Goal: Task Accomplishment & Management: Manage account settings

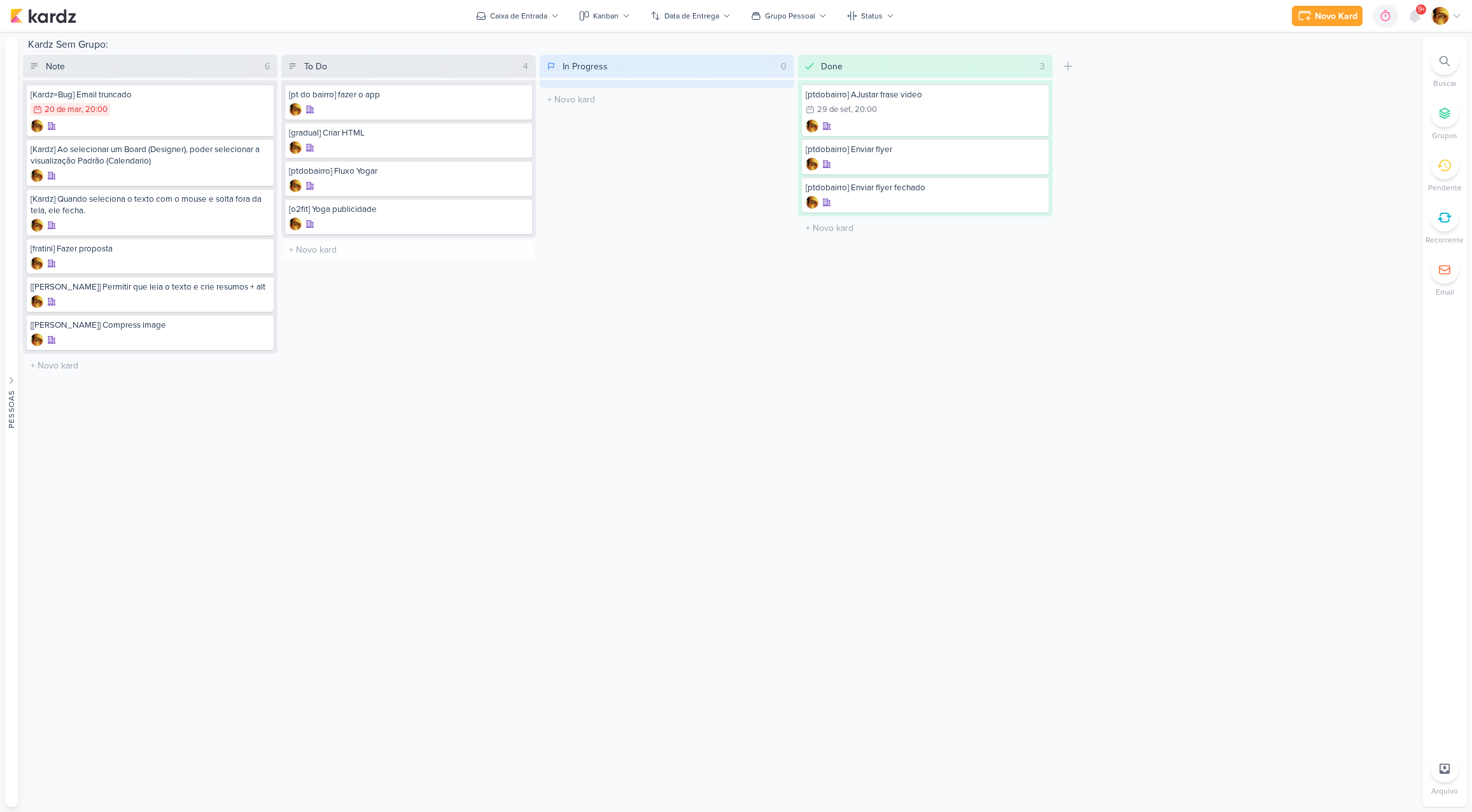
click at [353, 250] on input "text" at bounding box center [408, 249] width 250 height 18
type input "[aoki] Site"
click at [317, 287] on input "text" at bounding box center [408, 288] width 250 height 18
type input "[post] Post sobre Yoga - O2Fit"
click at [338, 291] on div "[post] Post sobre Yoga - O2Fit" at bounding box center [408, 286] width 239 height 11
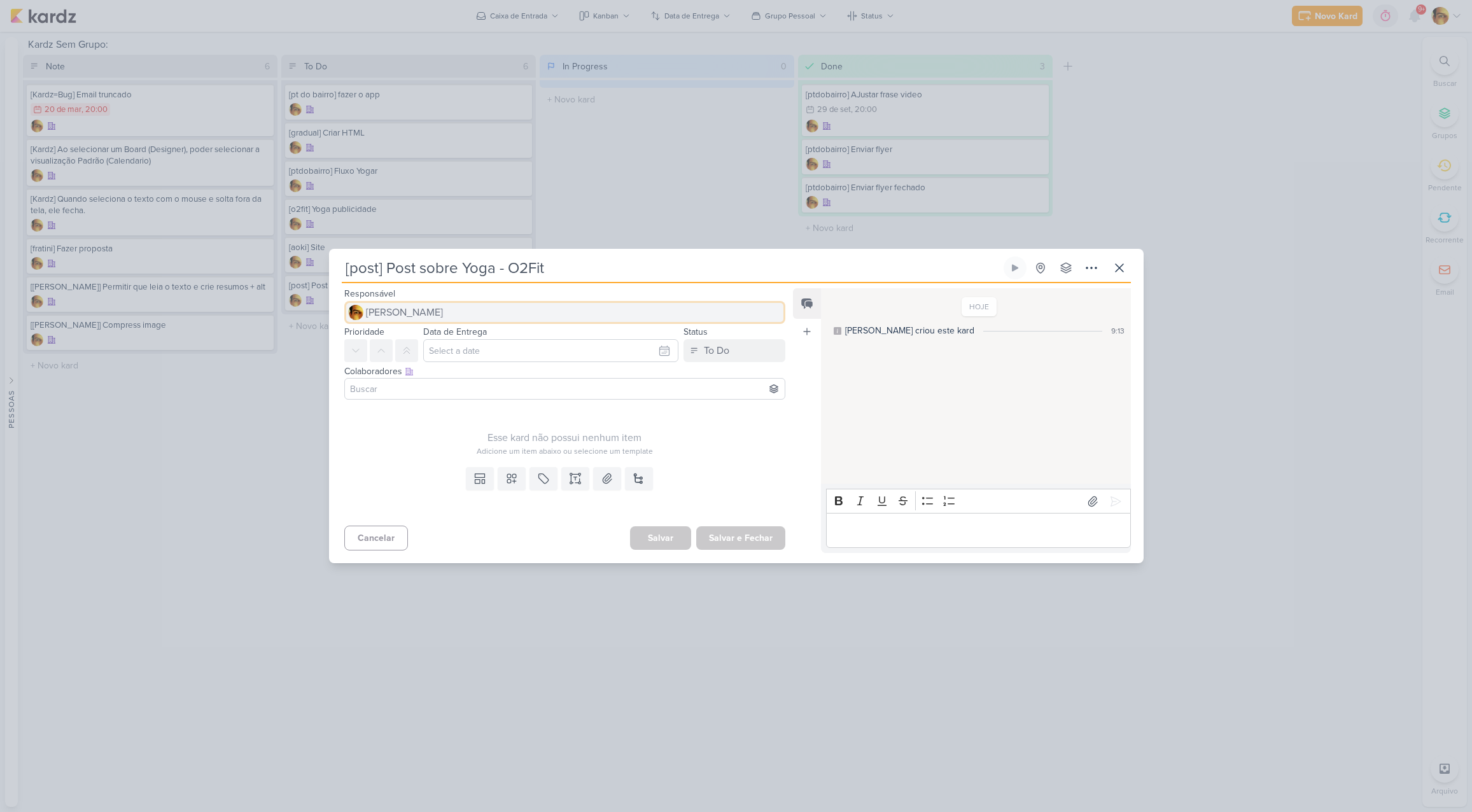
click at [430, 310] on span "[PERSON_NAME]" at bounding box center [404, 312] width 77 height 15
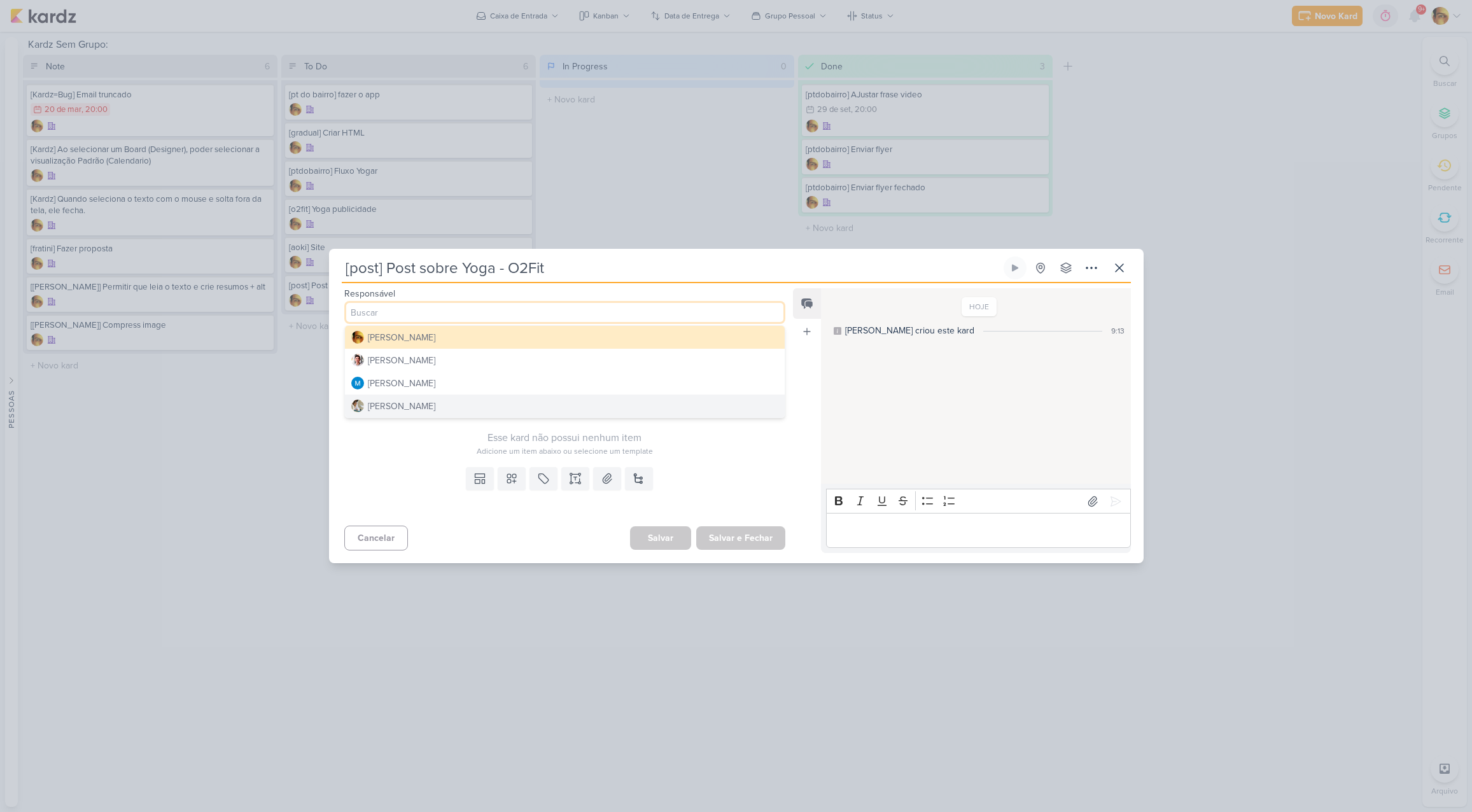
drag, startPoint x: 421, startPoint y: 400, endPoint x: 456, endPoint y: 446, distance: 57.8
click at [421, 400] on div "[PERSON_NAME]" at bounding box center [401, 406] width 67 height 13
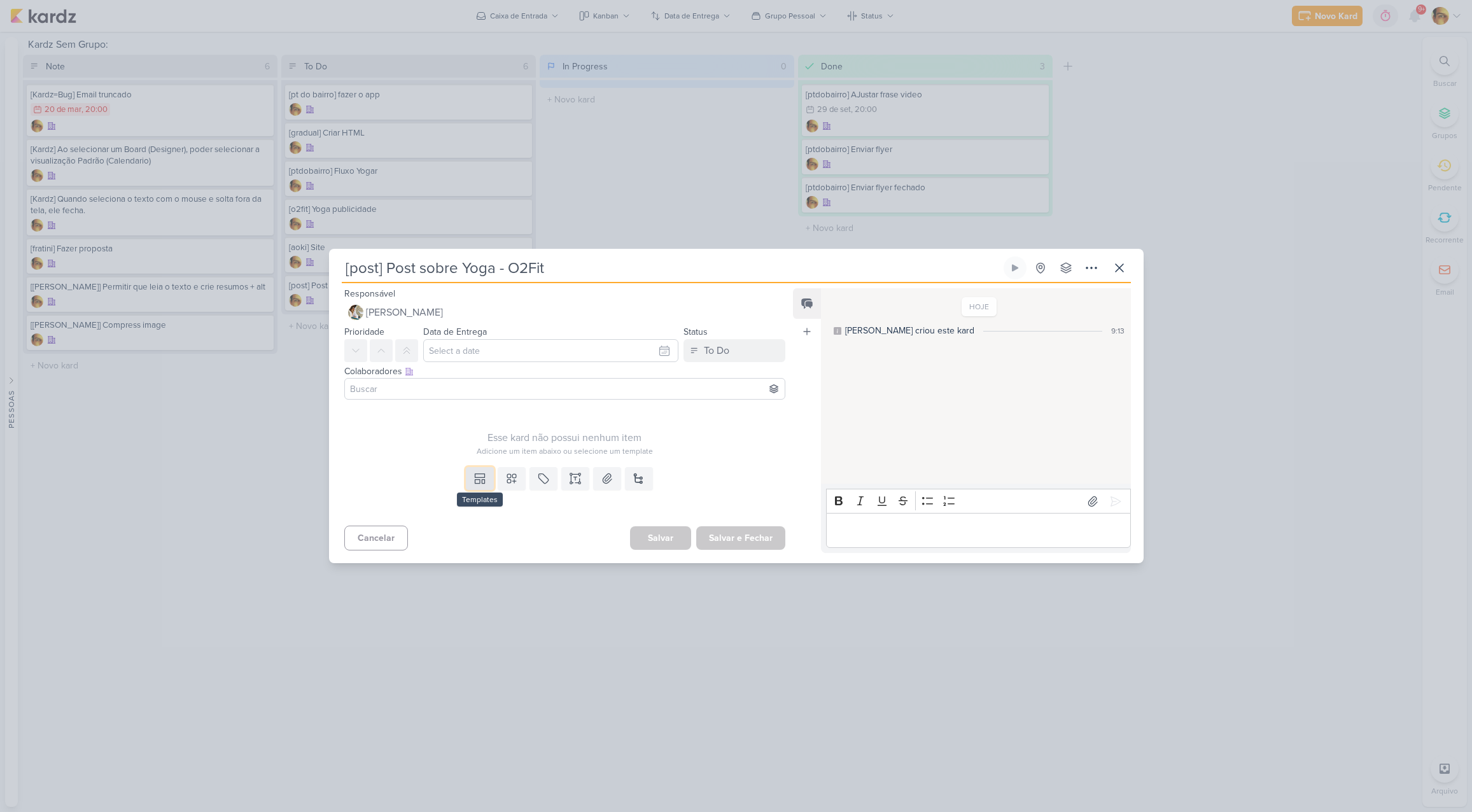
click at [478, 479] on icon at bounding box center [480, 478] width 12 height 12
click at [495, 452] on div "Design" at bounding box center [523, 449] width 100 height 13
type input "[DATE] 20:00"
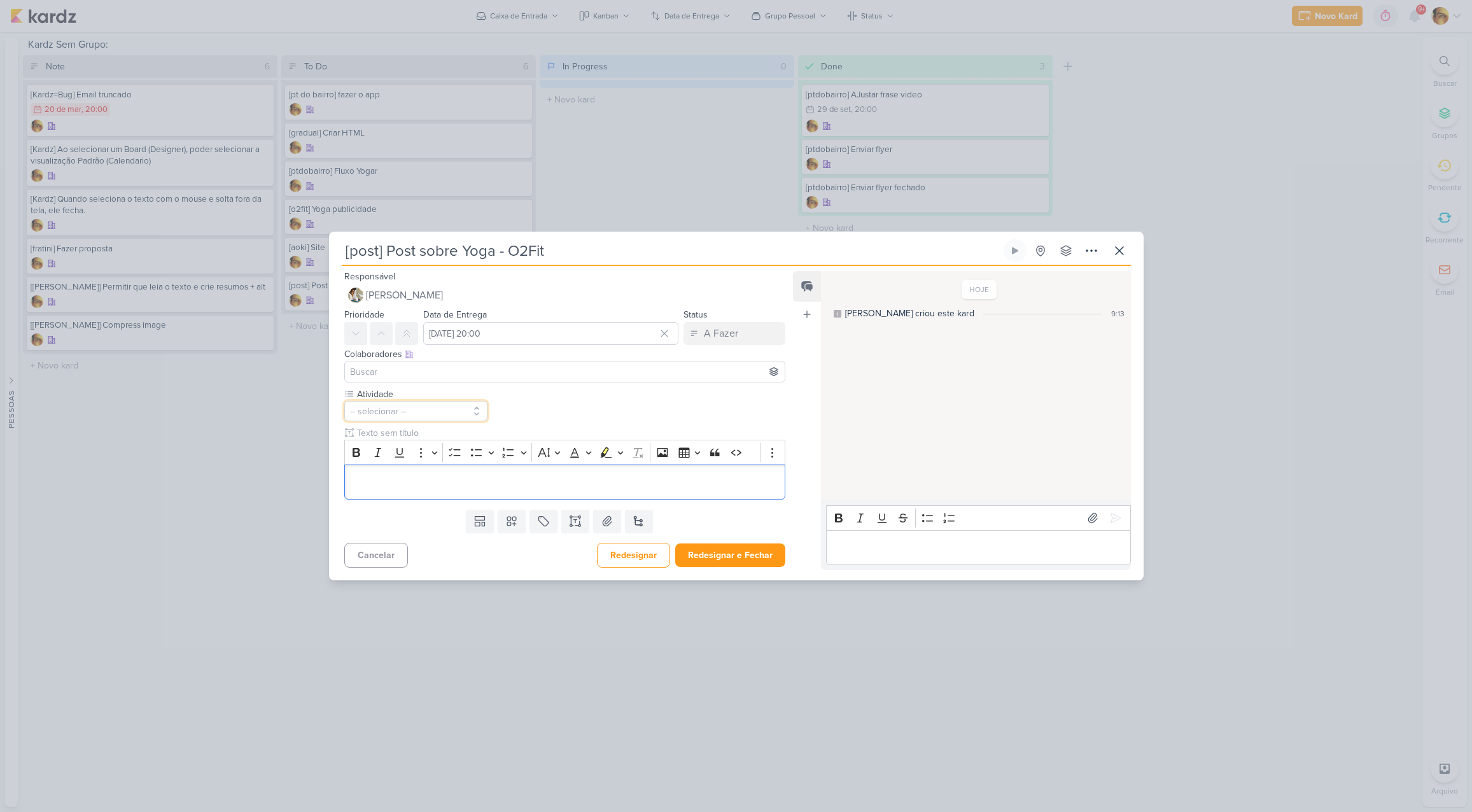
click at [415, 416] on button "-- selecionar --" at bounding box center [416, 410] width 143 height 20
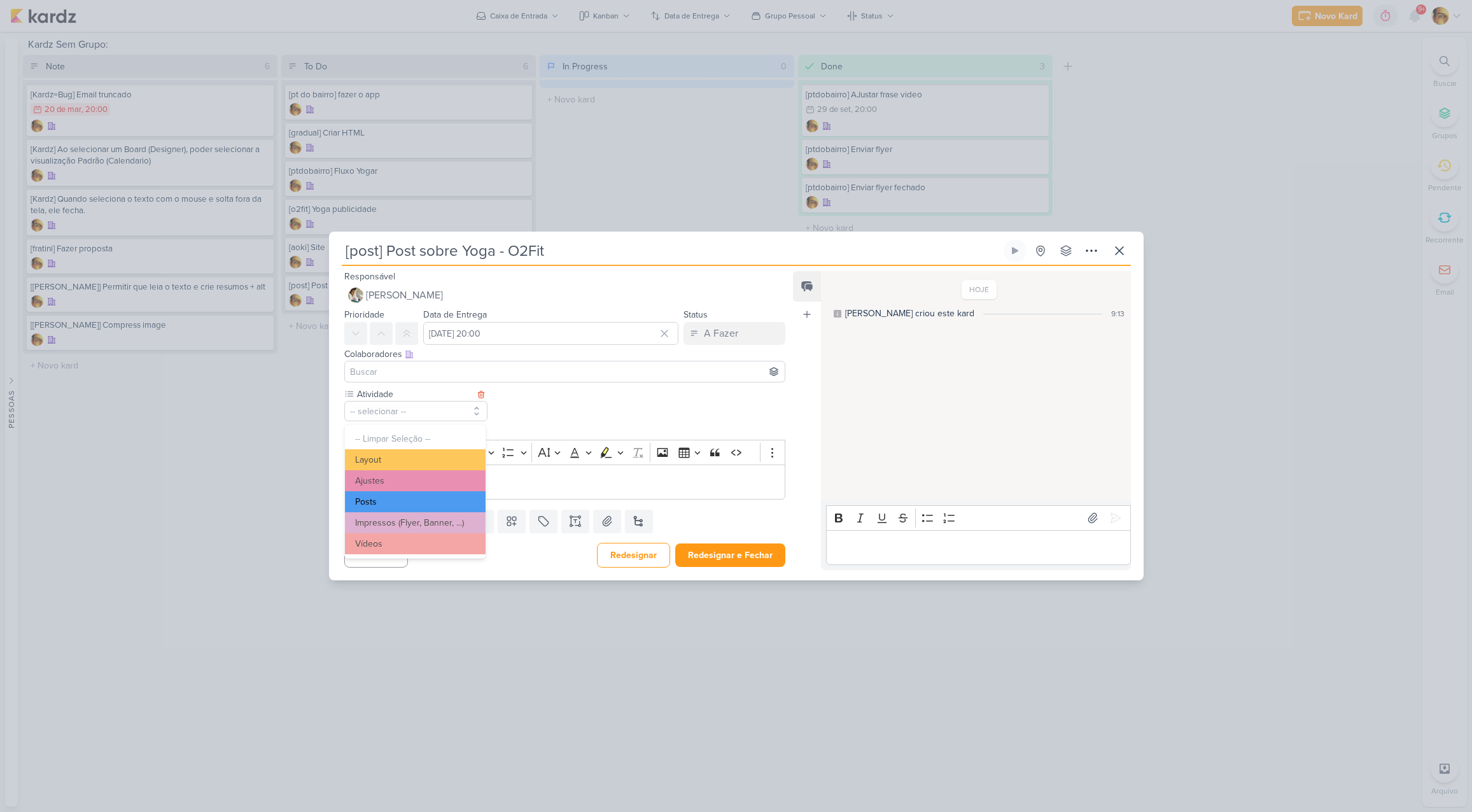
click at [386, 504] on button "Posts" at bounding box center [415, 501] width 141 height 21
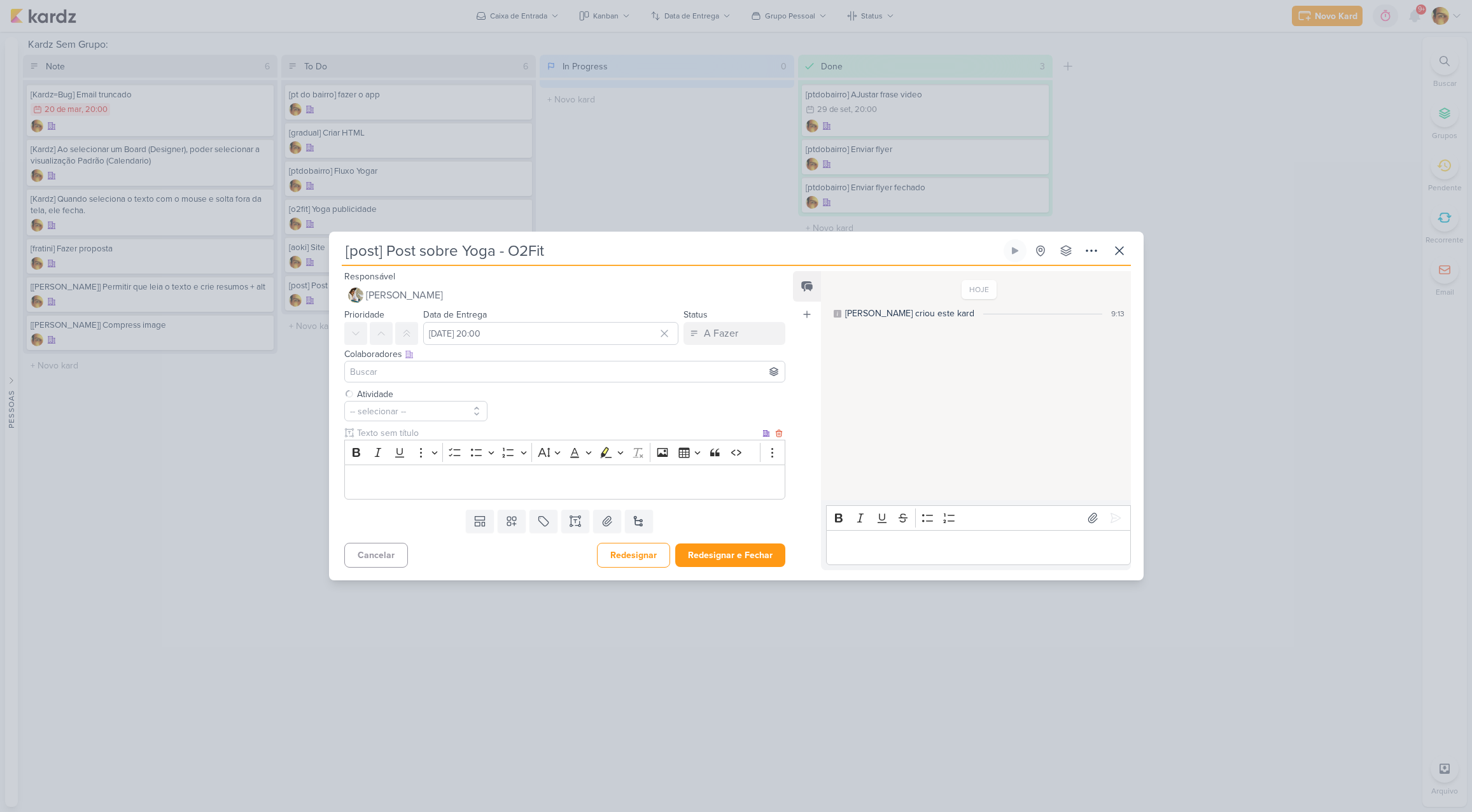
click at [411, 491] on div "Editor editing area: main" at bounding box center [565, 482] width 442 height 35
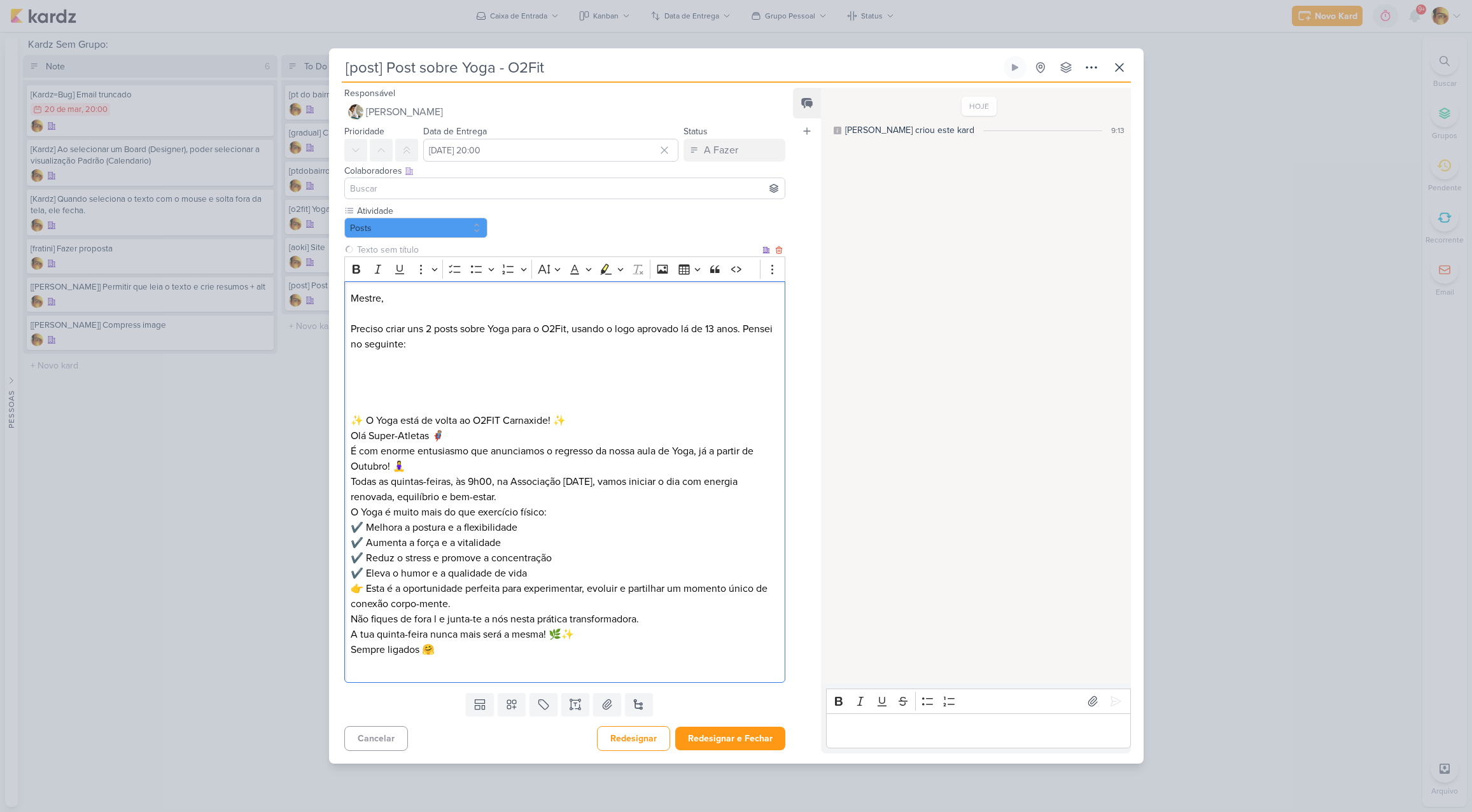
click at [459, 375] on p "Editor editing area: main" at bounding box center [564, 375] width 427 height 15
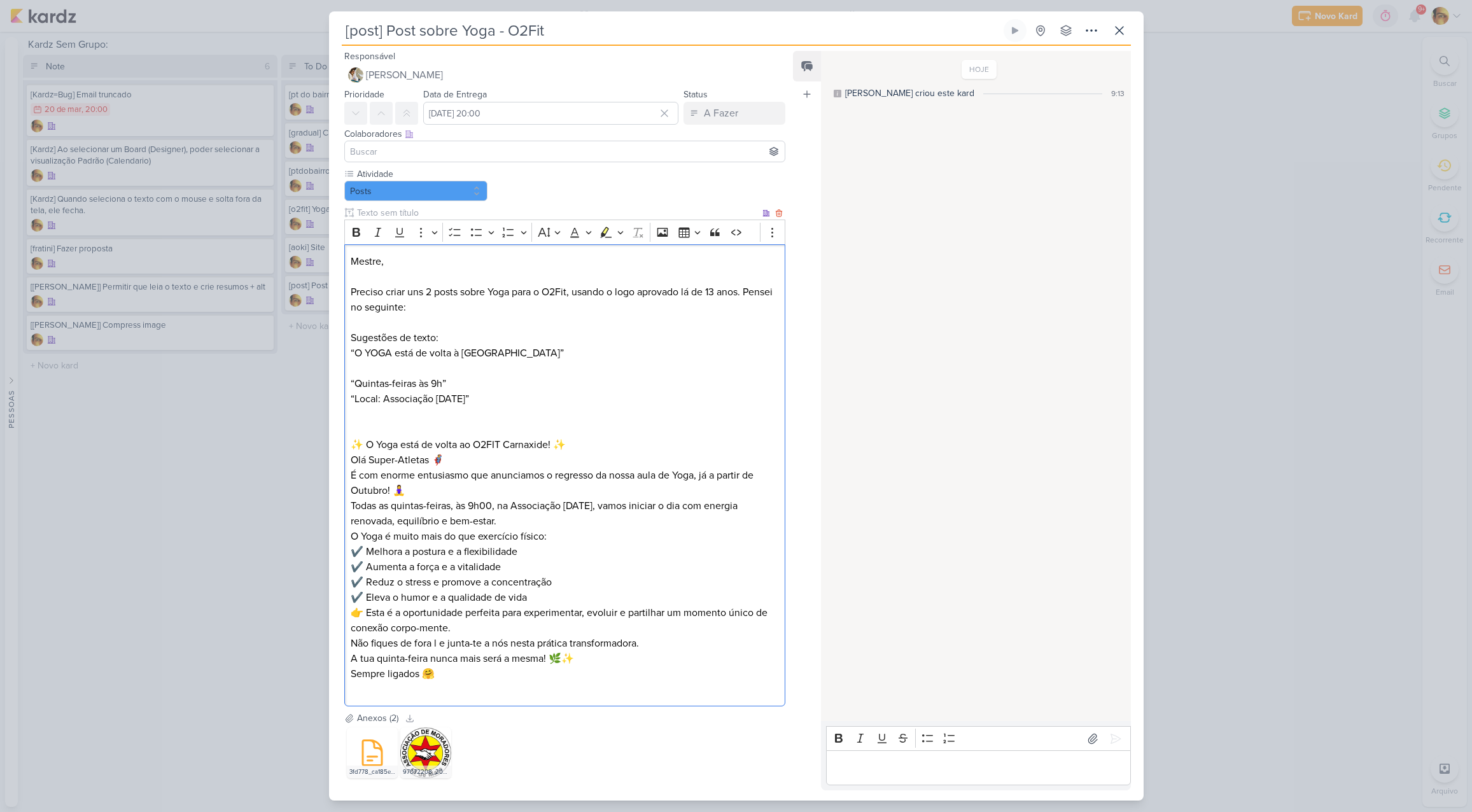
click at [385, 404] on p "“Quintas-feiras às 9h” “Local: Associação [DATE]”" at bounding box center [564, 391] width 427 height 30
click at [495, 402] on p "“Quintas-feiras às 9h” “Local: Associação [DATE]”" at bounding box center [564, 391] width 427 height 30
click at [574, 354] on p "“O YOGA está de volta à [GEOGRAPHIC_DATA]”" at bounding box center [564, 353] width 427 height 15
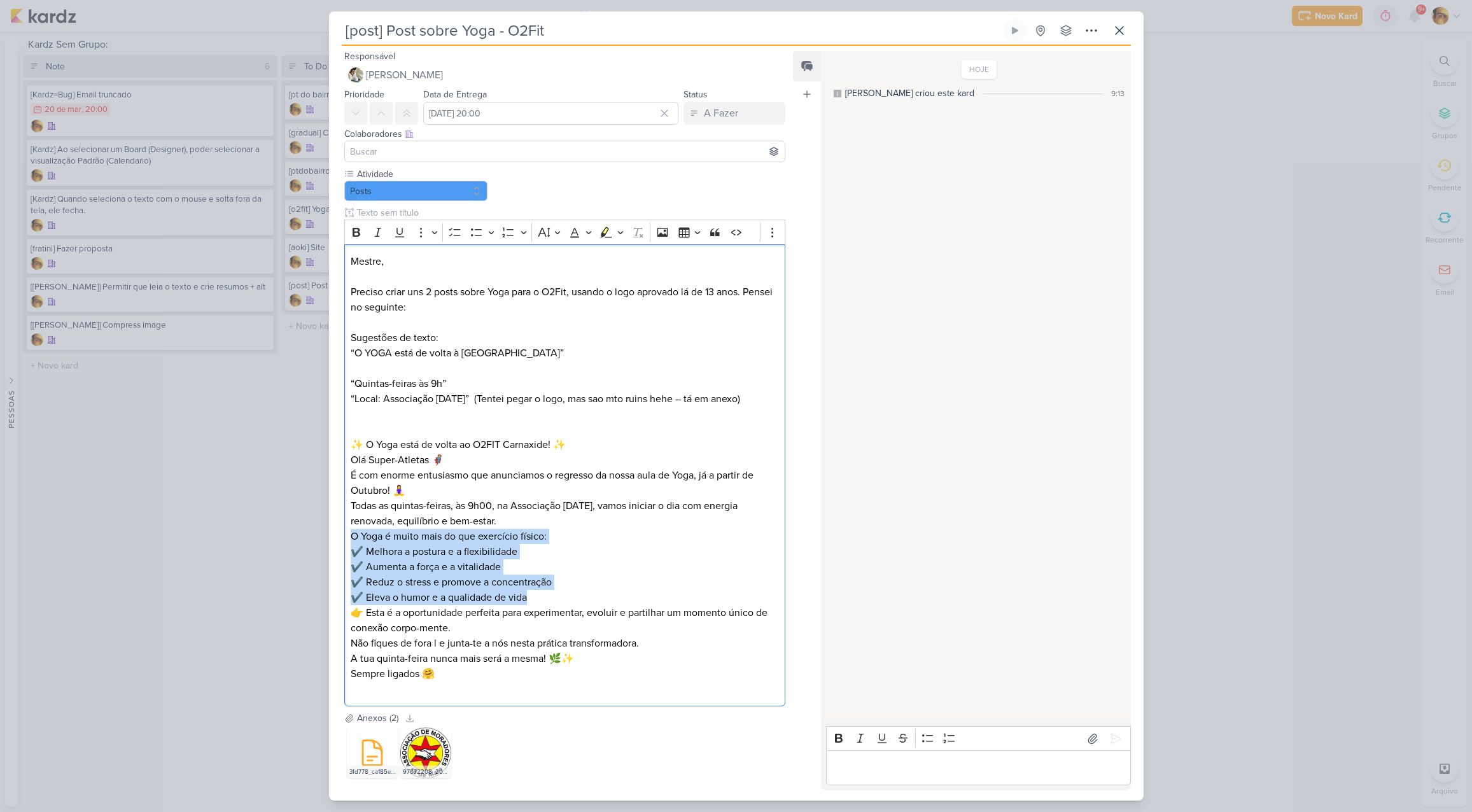
drag, startPoint x: 539, startPoint y: 597, endPoint x: 285, endPoint y: 534, distance: 261.7
click at [277, 538] on div "[post] Post sobre Yoga - O2Fit Criado por mim" at bounding box center [736, 406] width 1472 height 812
copy p "O Yoga é muito mais do que exercício físico: ✔️ Melhora a postura e a flexibili…"
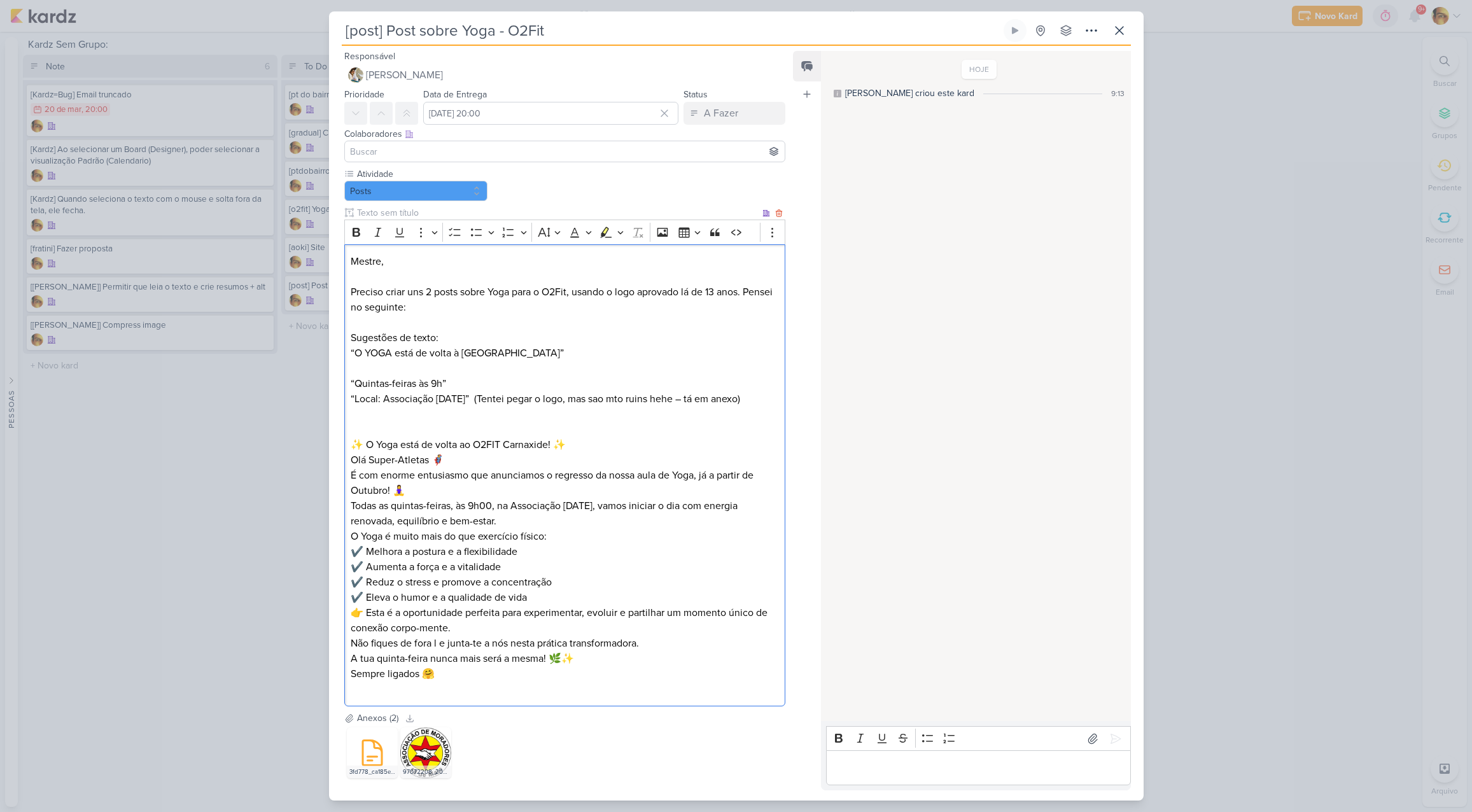
click at [441, 371] on p "Editor editing area: main" at bounding box center [564, 368] width 427 height 15
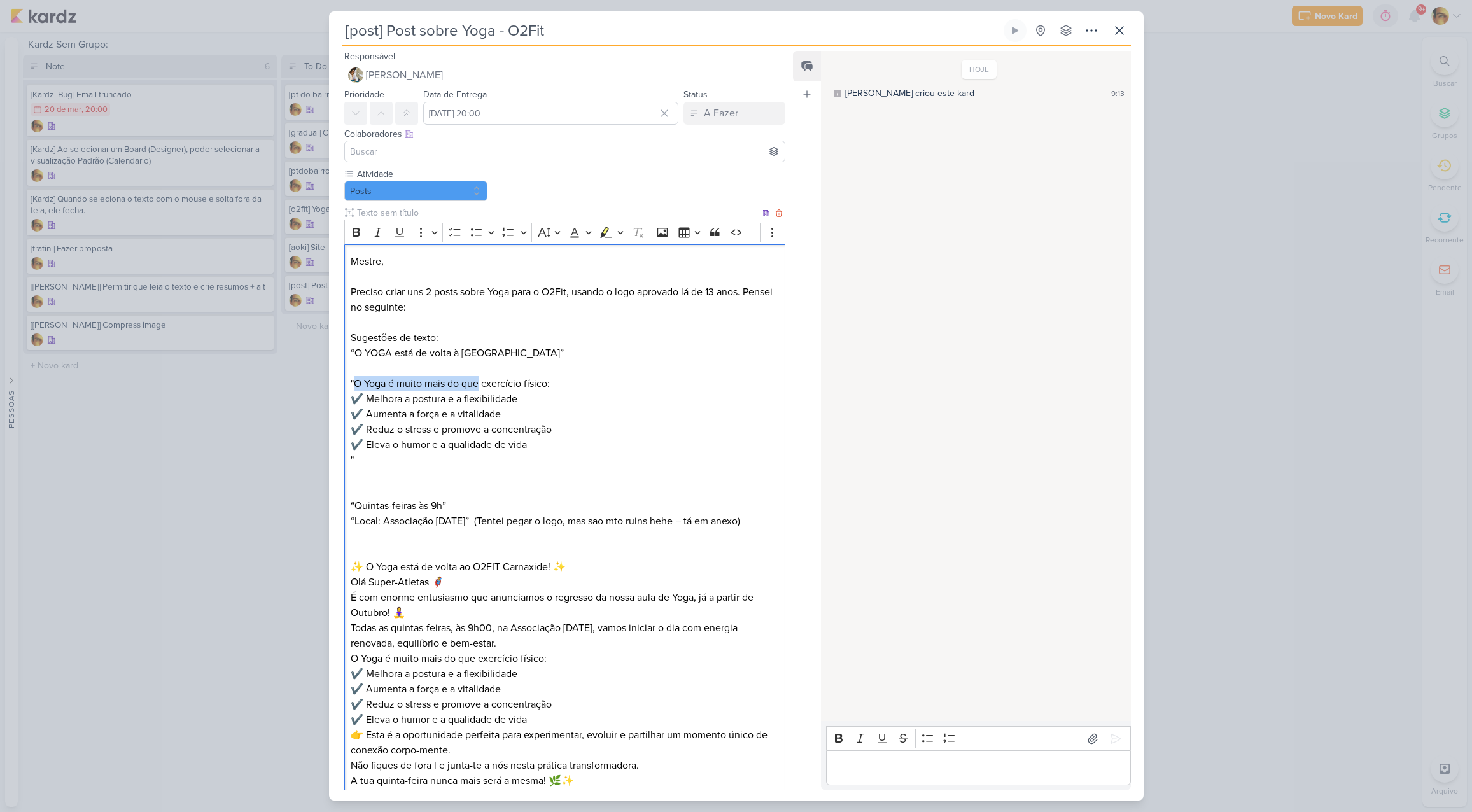
drag, startPoint x: 365, startPoint y: 385, endPoint x: 478, endPoint y: 379, distance: 113.2
click at [479, 382] on p ""O Yoga é muito mais do que exercício físico: ✔️ Melhora a postura e a flexibil…" at bounding box center [564, 414] width 427 height 76
click at [356, 397] on p ""Muito mais que exercício físico: ✔️ Melhora a postura e a flexibilidade ✔️ Aum…" at bounding box center [564, 414] width 427 height 76
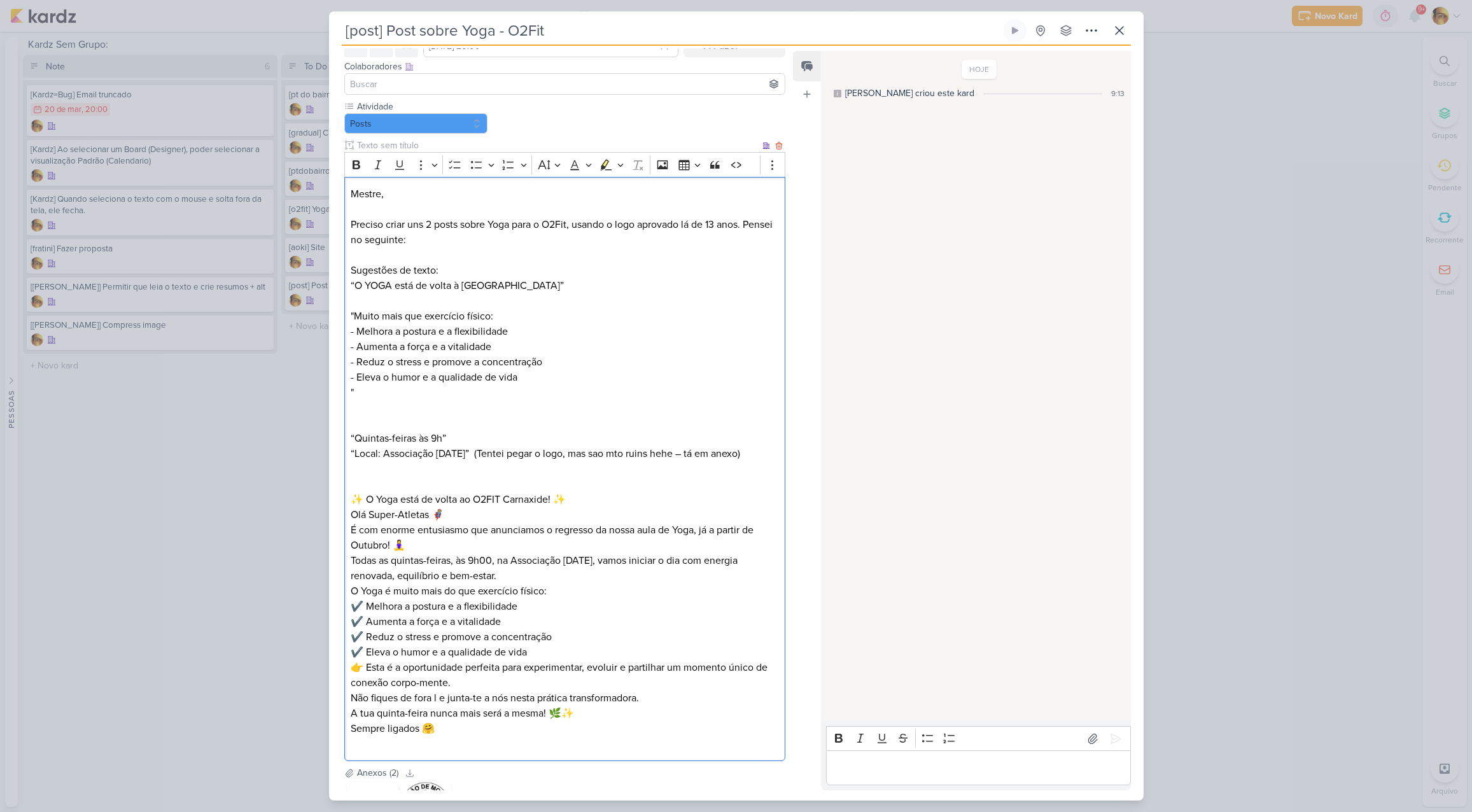
scroll to position [183, 0]
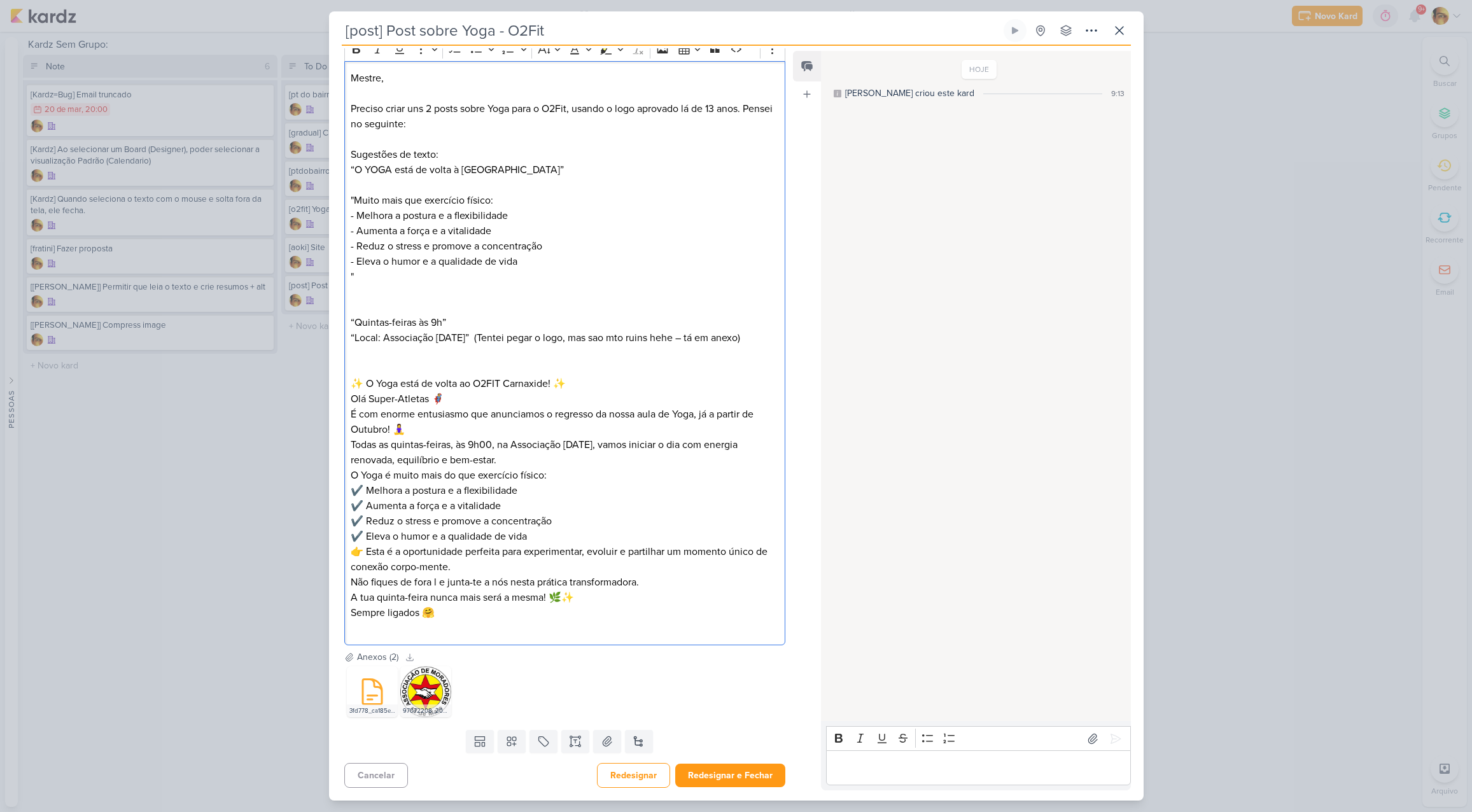
click at [410, 300] on p "Editor editing area: main" at bounding box center [564, 308] width 427 height 15
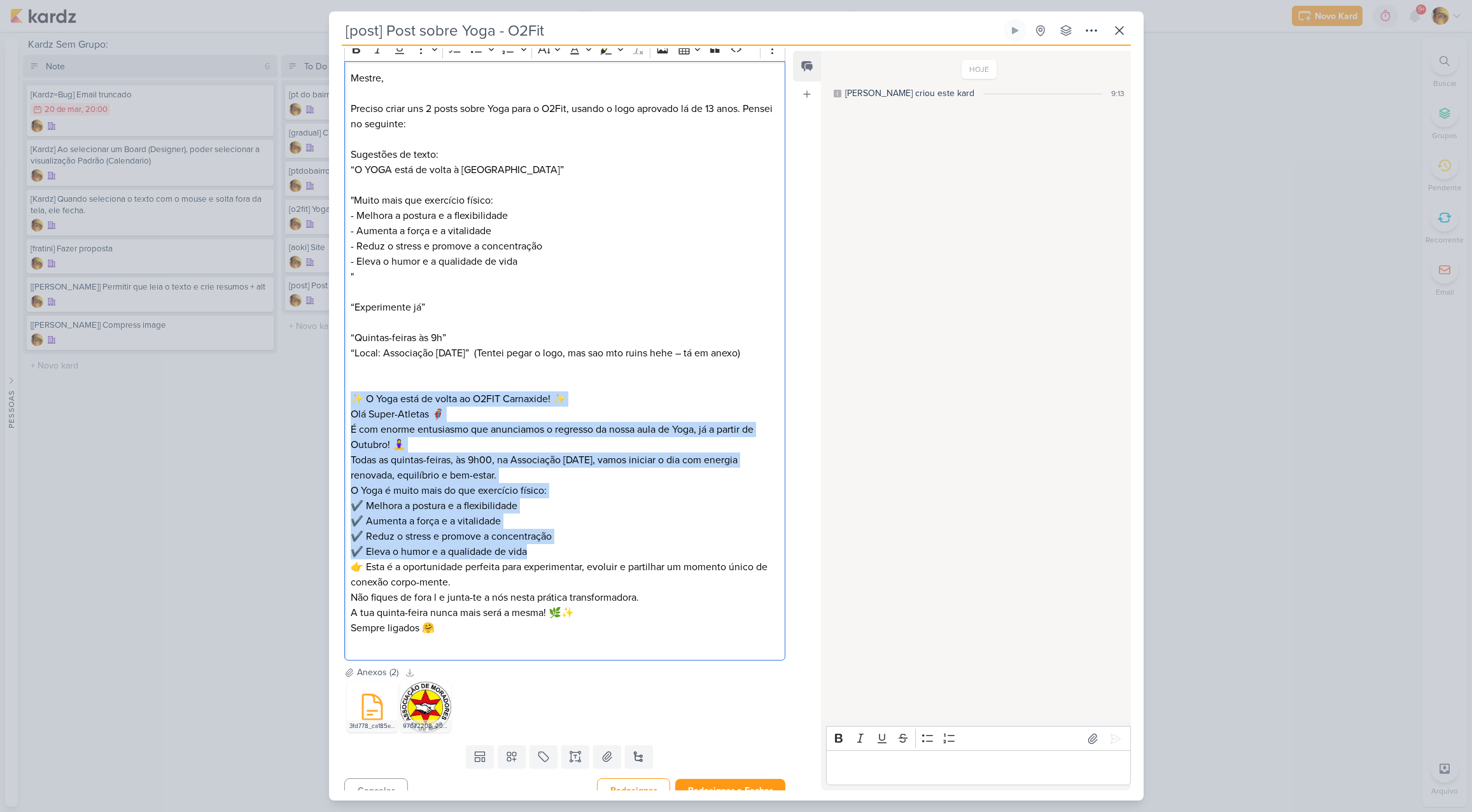
drag, startPoint x: 405, startPoint y: 398, endPoint x: 576, endPoint y: 547, distance: 226.8
click at [578, 547] on div "Mestre, [PERSON_NAME] criar uns 2 posts sobre Yoga para o O2Fit, usando o logo …" at bounding box center [565, 361] width 442 height 600
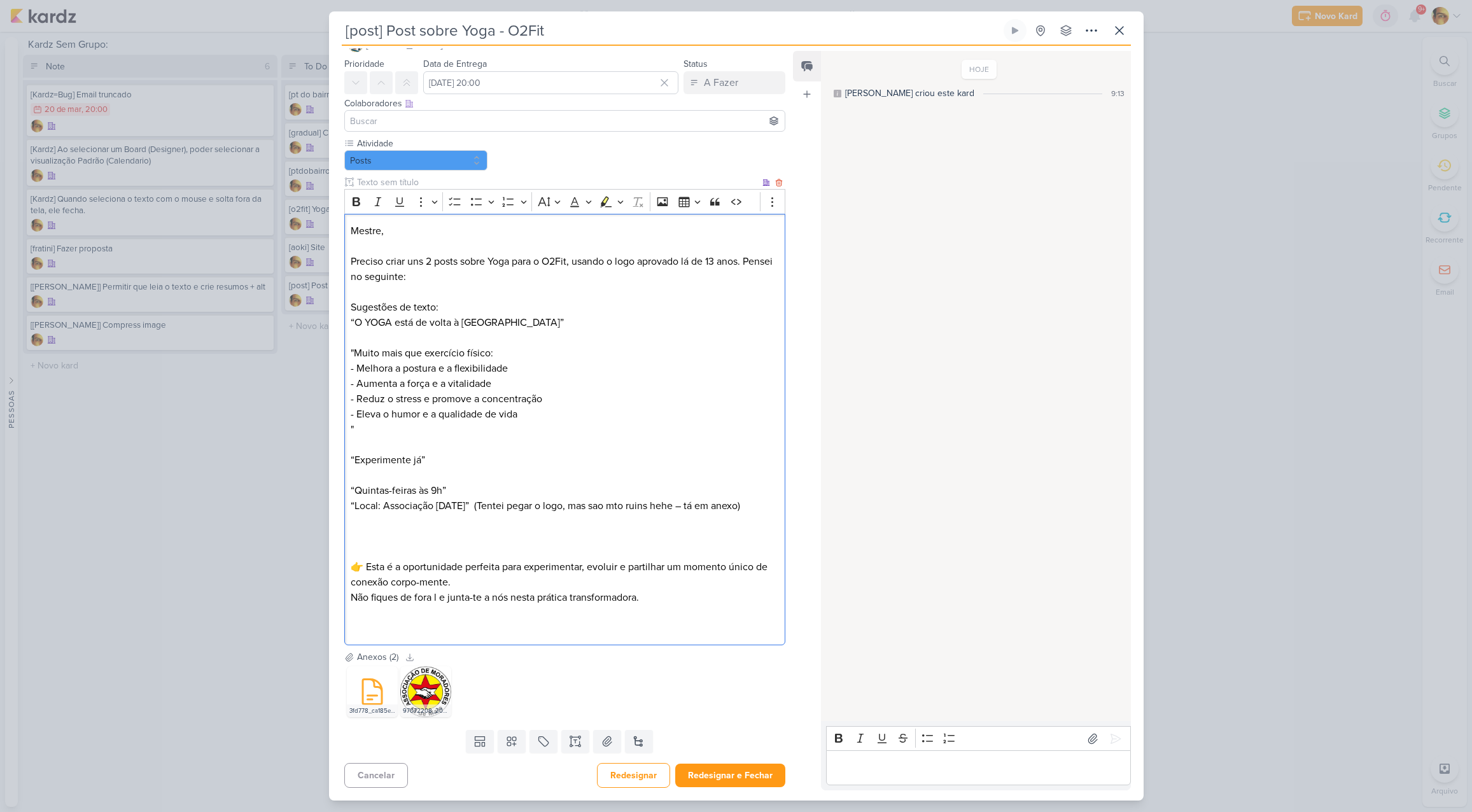
scroll to position [0, 0]
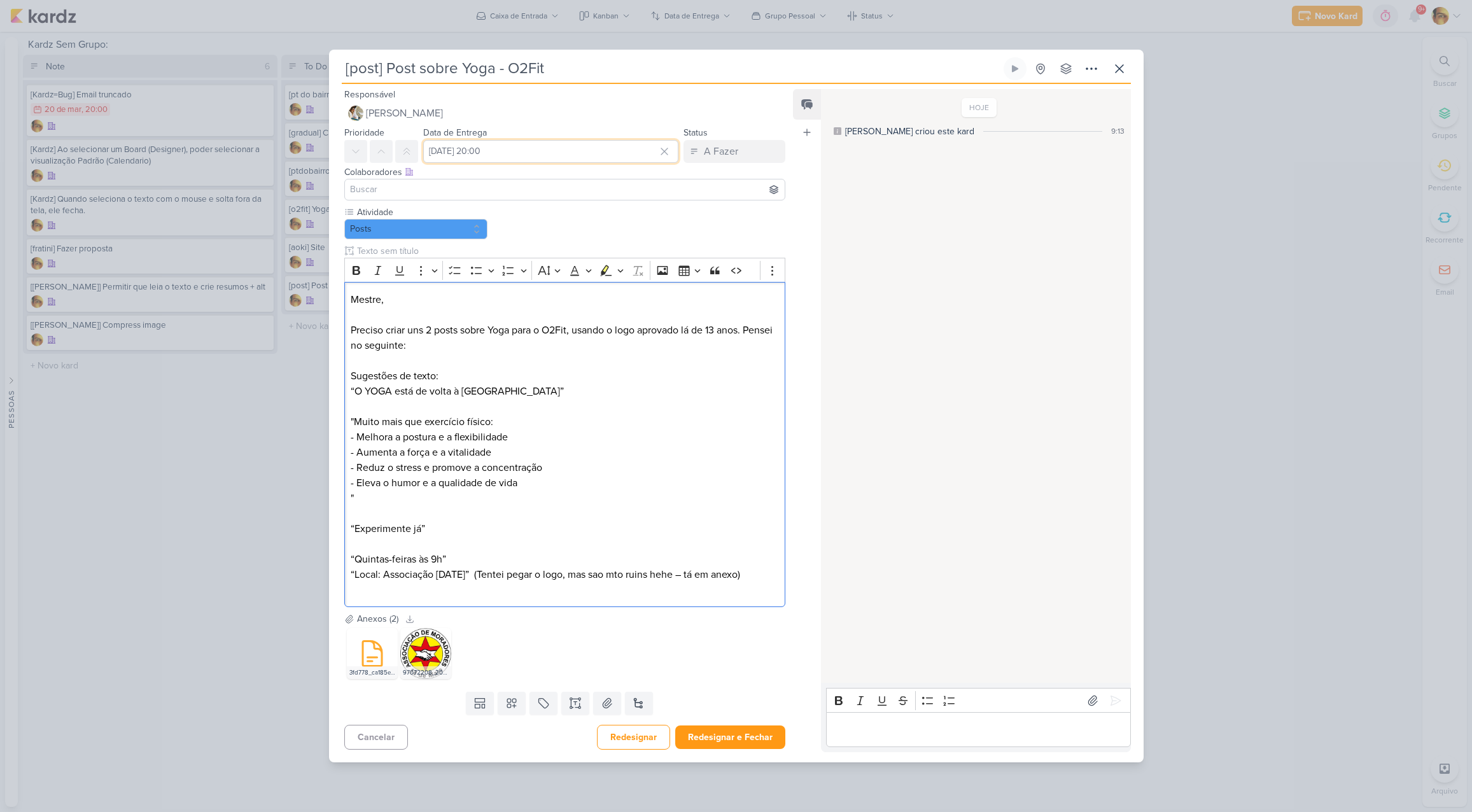
click at [535, 160] on input "[DATE] 20:00" at bounding box center [551, 151] width 255 height 23
click at [632, 181] on icon "button" at bounding box center [639, 182] width 15 height 15
click at [633, 271] on div "26" at bounding box center [641, 273] width 20 height 19
type input "[DATE] 20:00"
click at [641, 393] on p "“O YOGA está de volta à [GEOGRAPHIC_DATA]”" at bounding box center [564, 391] width 427 height 15
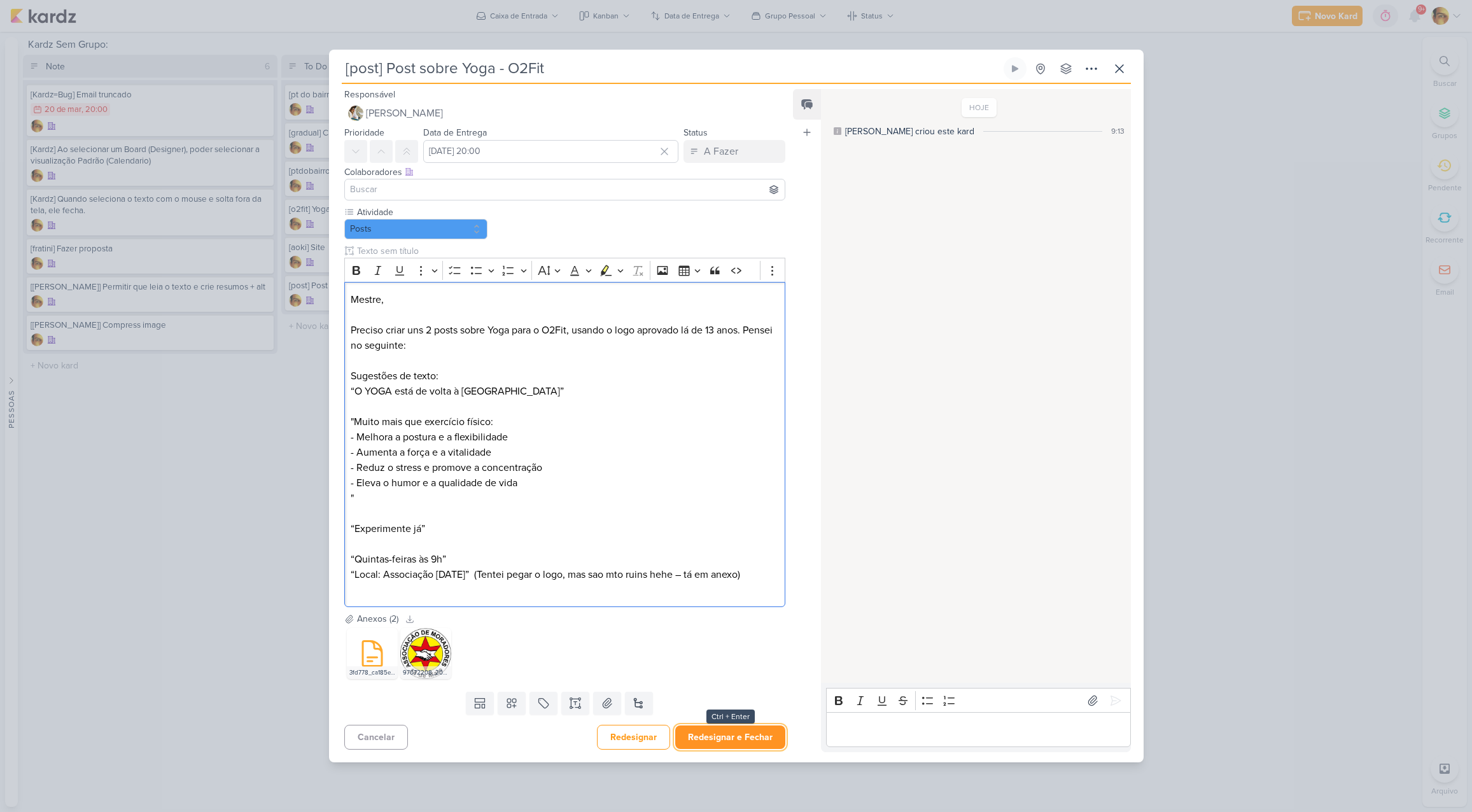
click at [711, 734] on button "Redesignar e Fechar" at bounding box center [730, 737] width 110 height 24
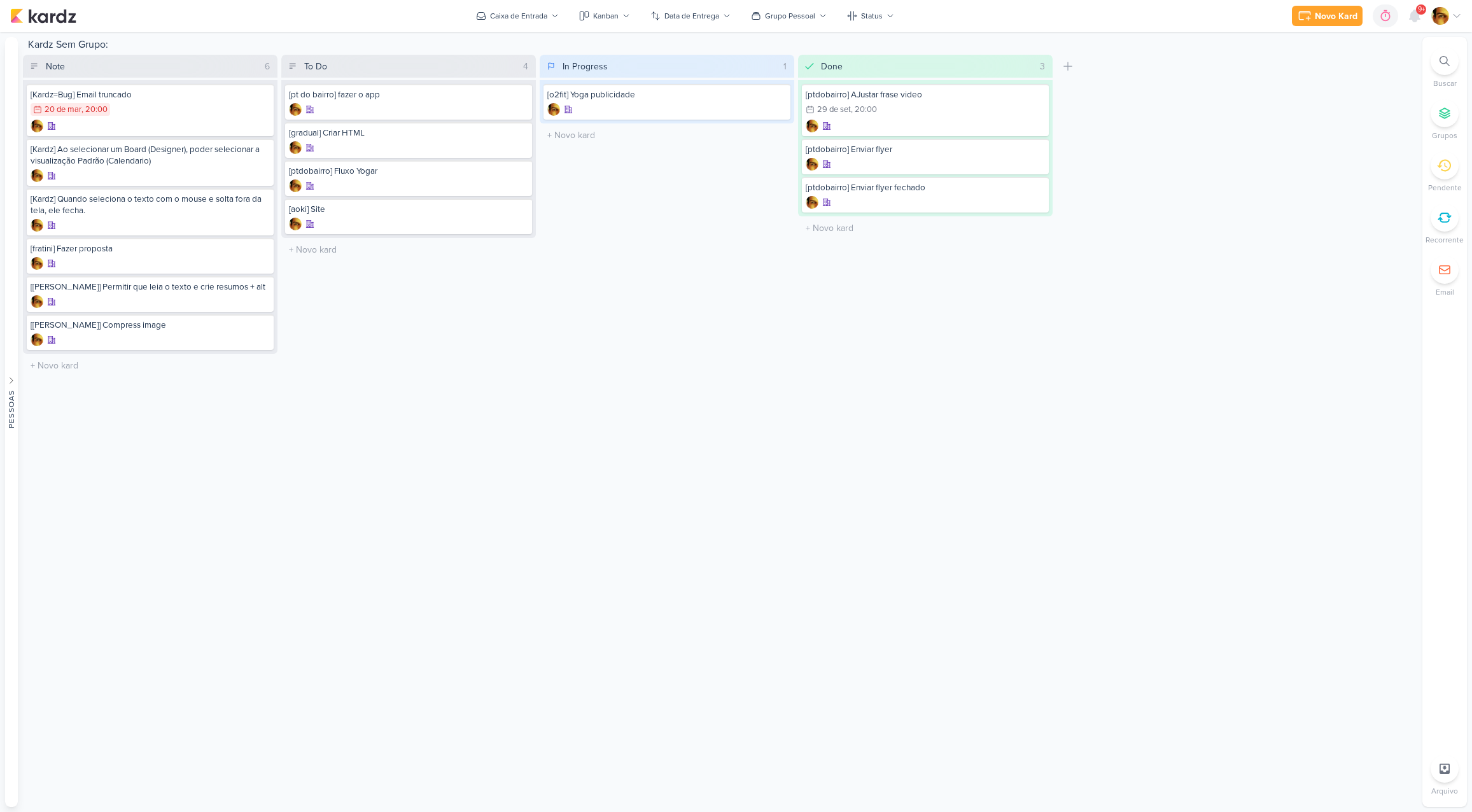
drag, startPoint x: 328, startPoint y: 216, endPoint x: 323, endPoint y: 42, distance: 174.1
